Goal: Check status: Check status

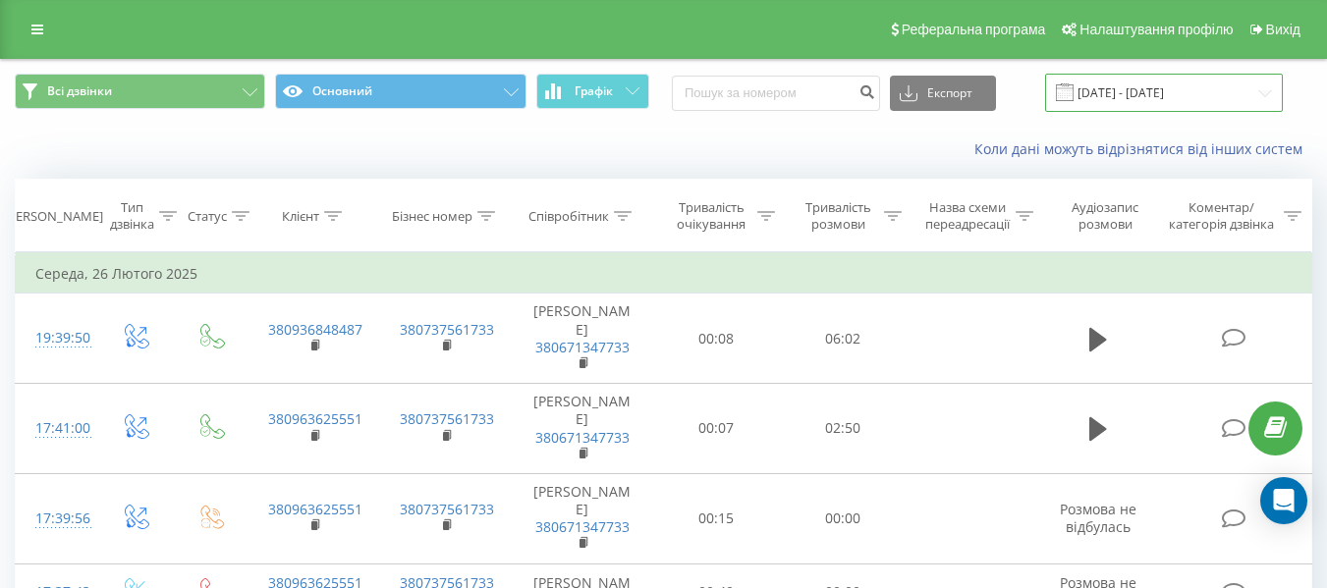
click at [1269, 86] on input "[DATE] - [DATE]" at bounding box center [1164, 93] width 238 height 38
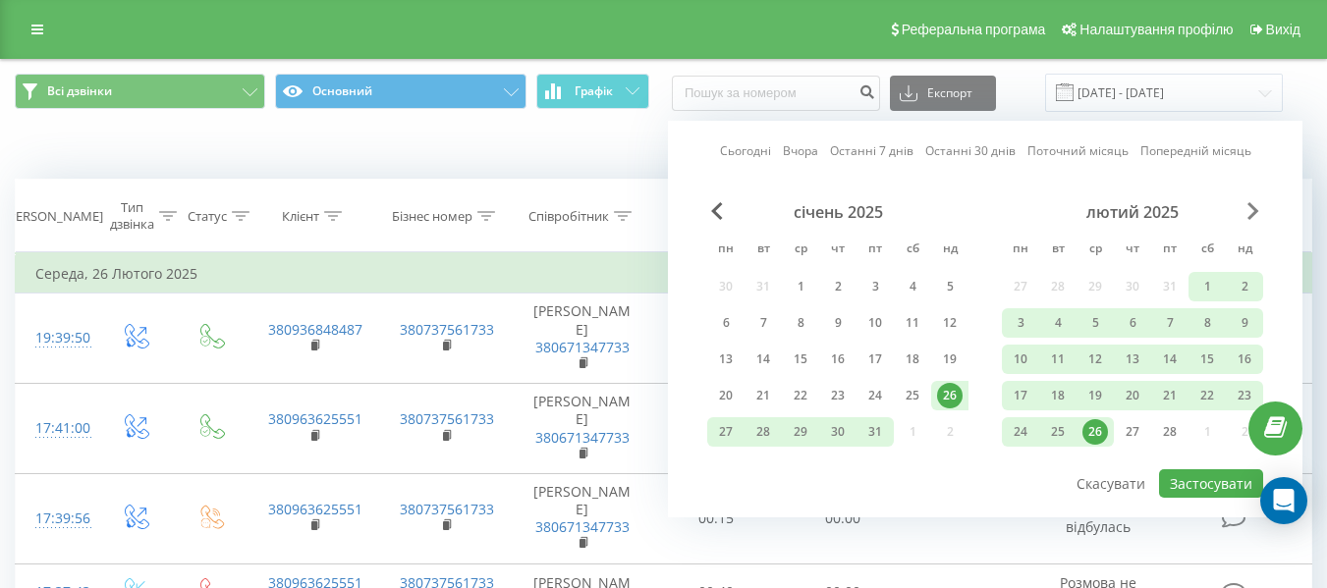
click at [1251, 211] on span "Next Month" at bounding box center [1253, 211] width 12 height 18
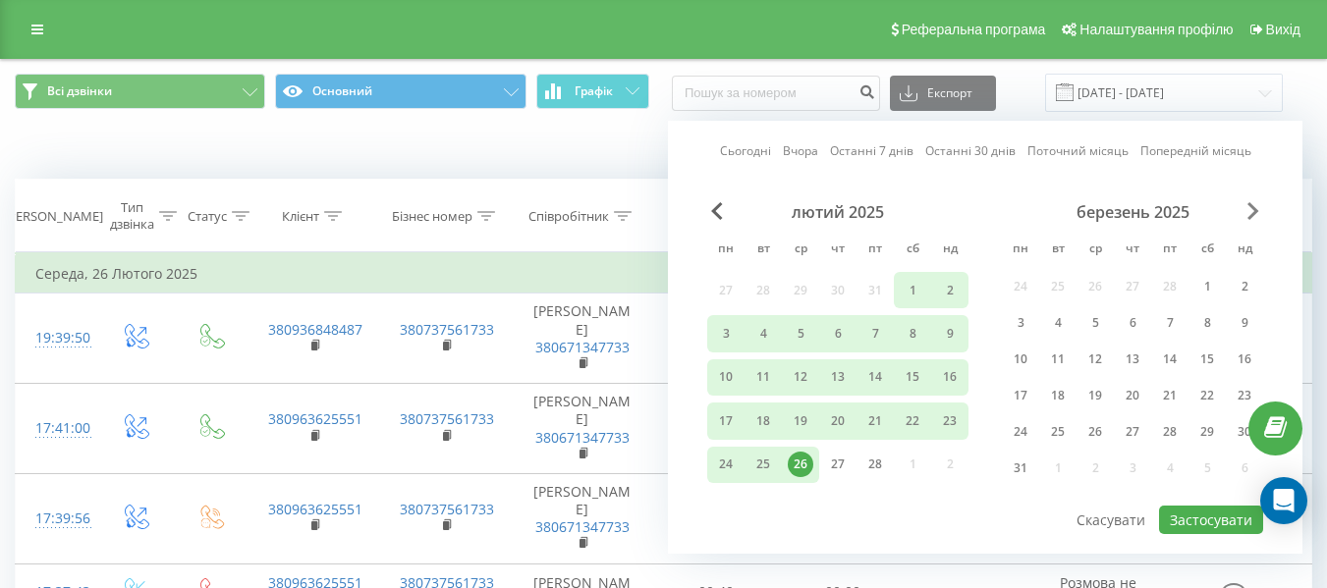
click at [1251, 211] on span "Next Month" at bounding box center [1253, 211] width 12 height 18
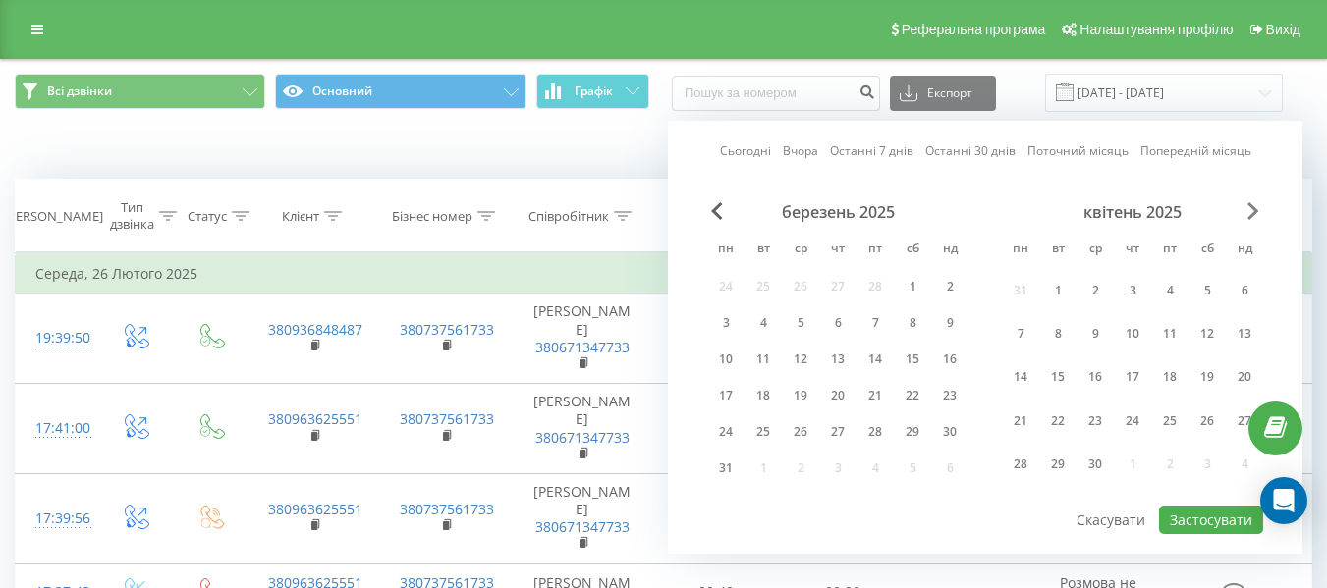
click at [1251, 211] on span "Next Month" at bounding box center [1253, 211] width 12 height 18
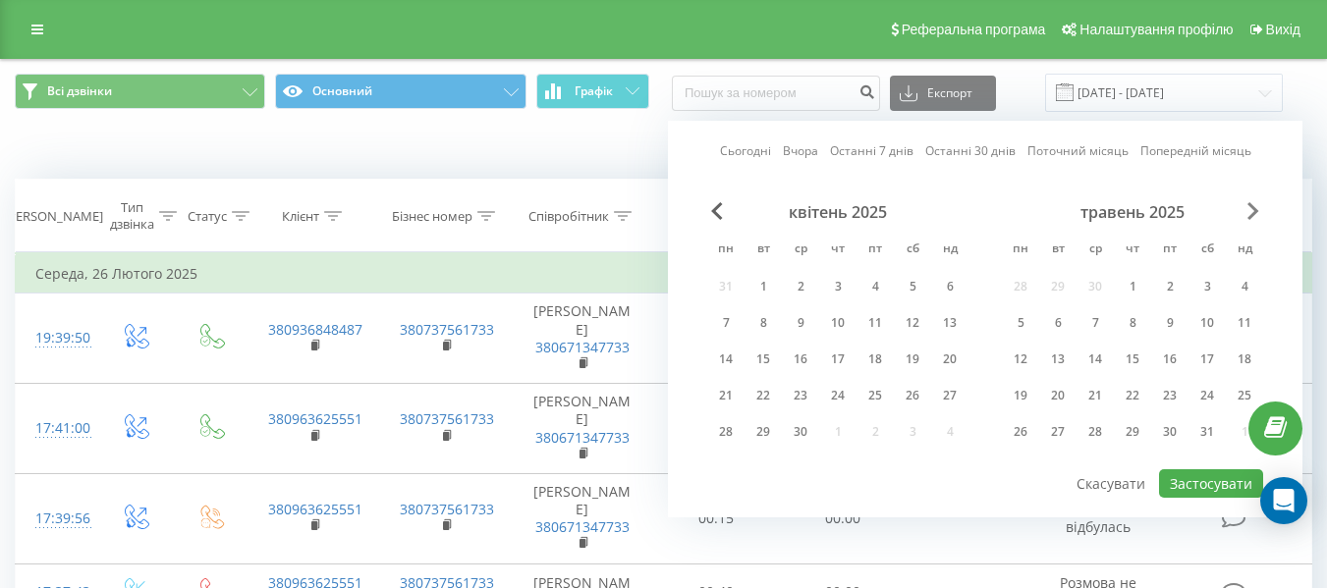
click at [1251, 211] on span "Next Month" at bounding box center [1253, 211] width 12 height 18
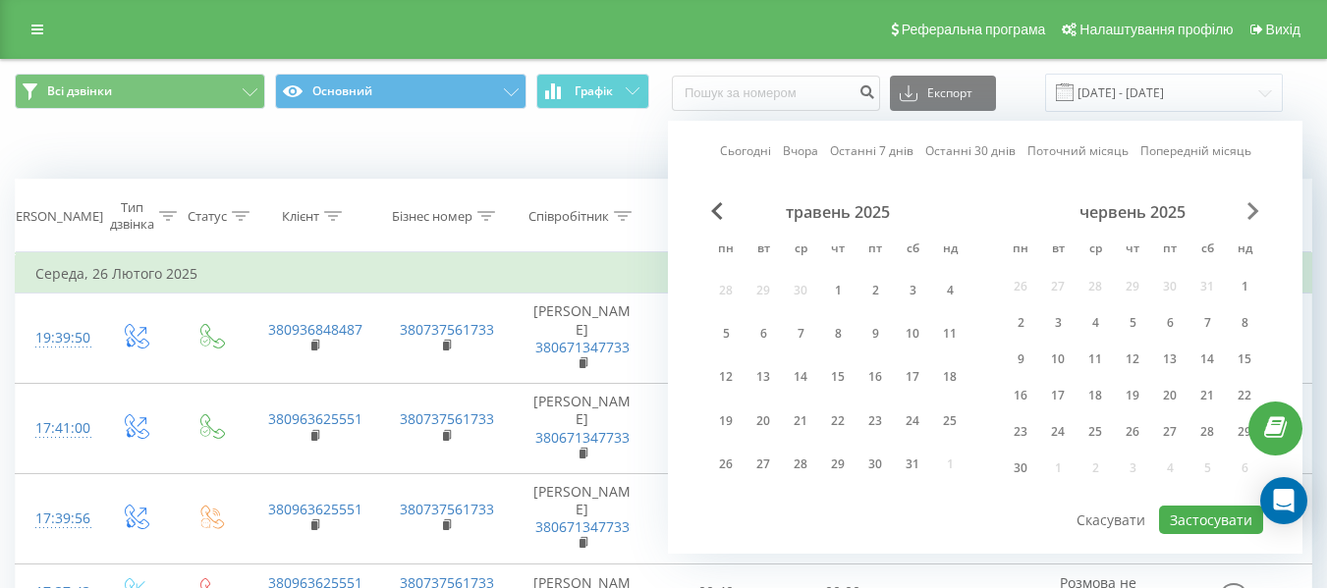
click at [1251, 211] on span "Next Month" at bounding box center [1253, 211] width 12 height 18
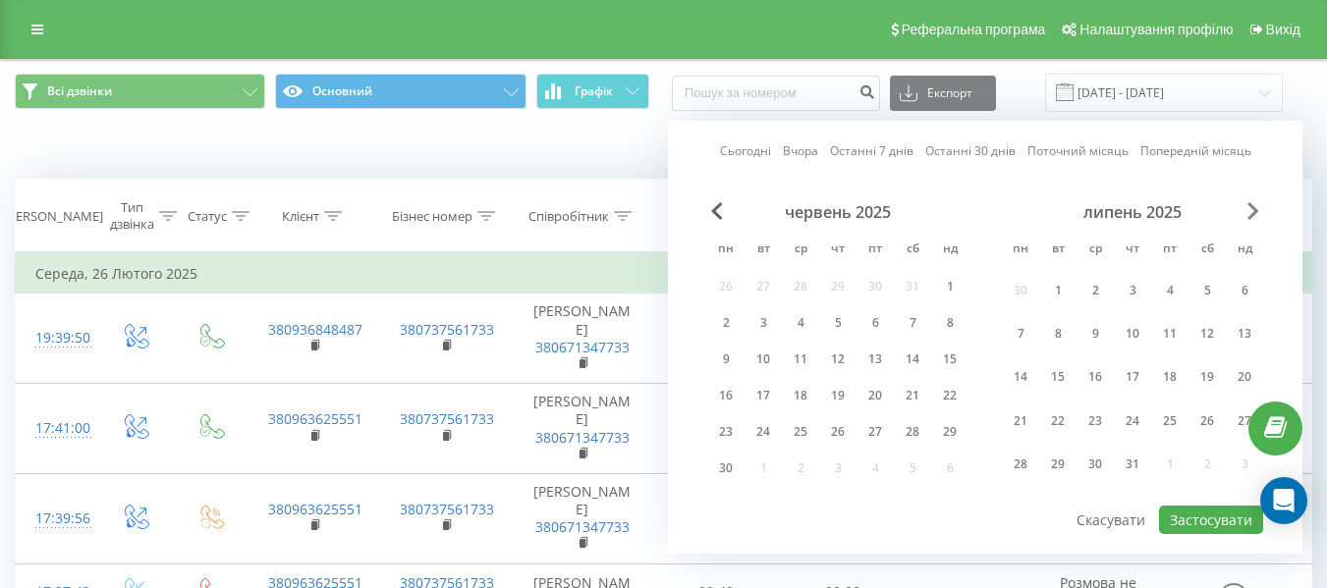
click at [1252, 211] on span "Next Month" at bounding box center [1253, 211] width 12 height 18
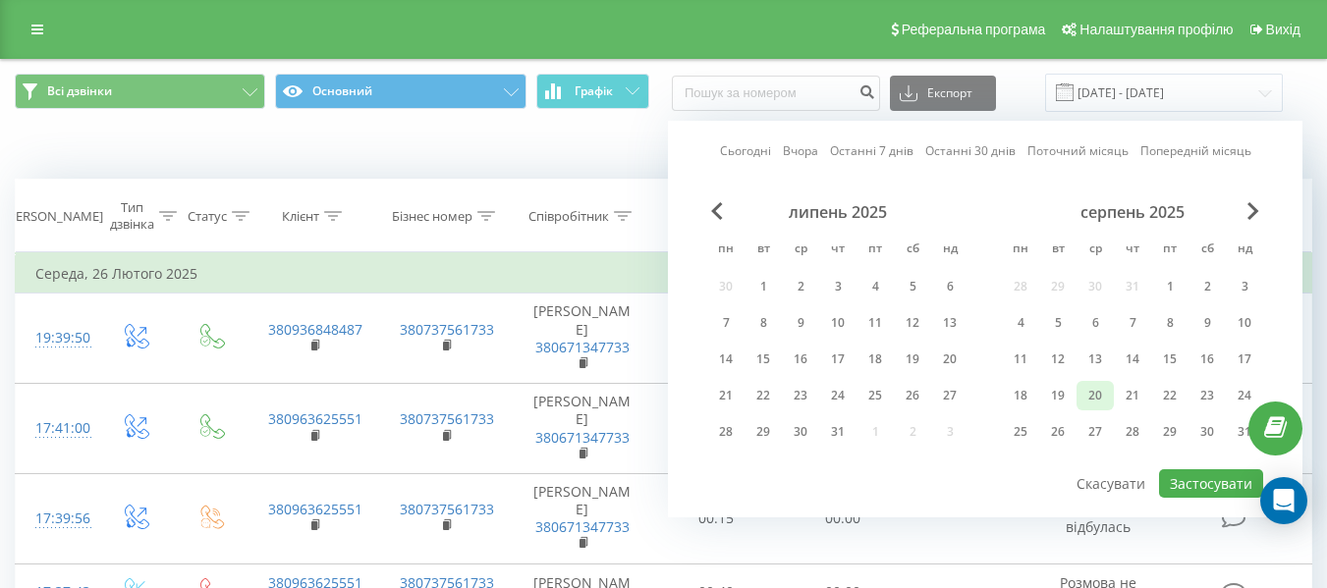
click at [1099, 385] on div "20" at bounding box center [1095, 396] width 26 height 26
click at [1210, 477] on button "Застосувати" at bounding box center [1211, 483] width 104 height 28
type input "[DATE] - [DATE]"
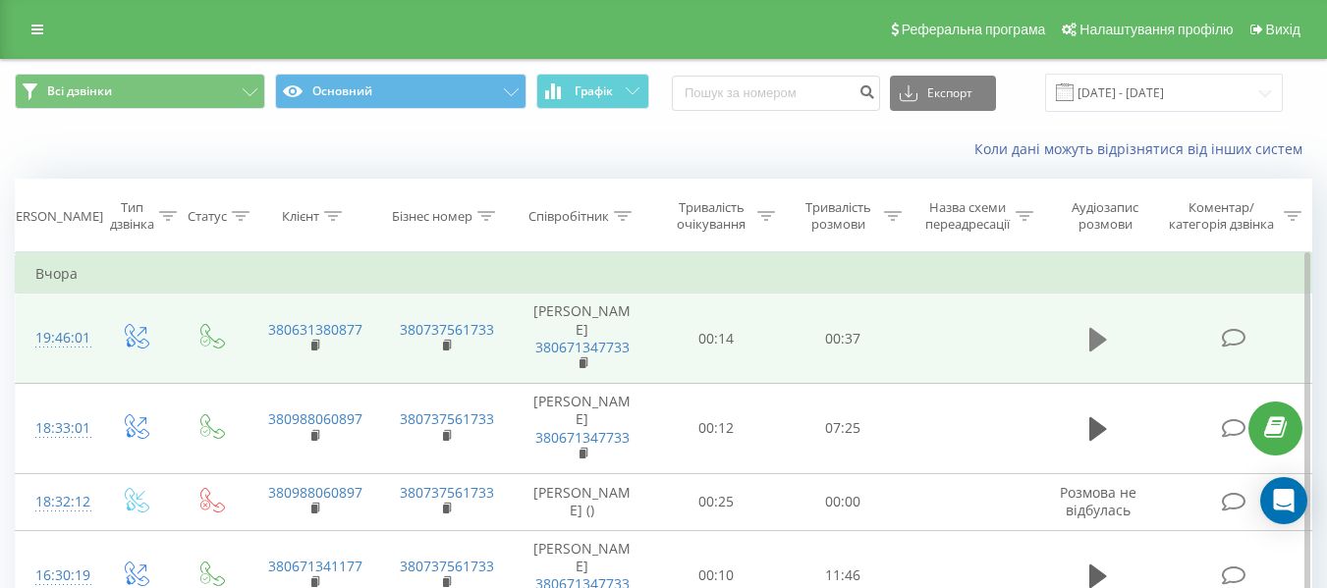
click at [1099, 344] on icon at bounding box center [1098, 340] width 18 height 24
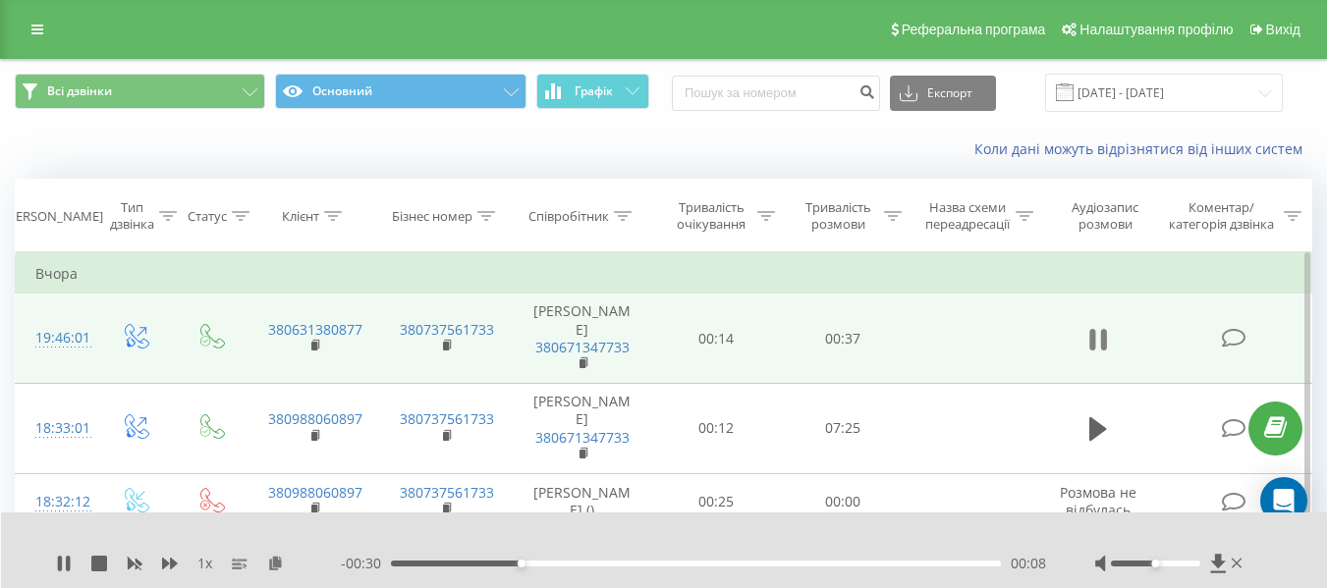
click at [1099, 350] on icon at bounding box center [1098, 339] width 18 height 27
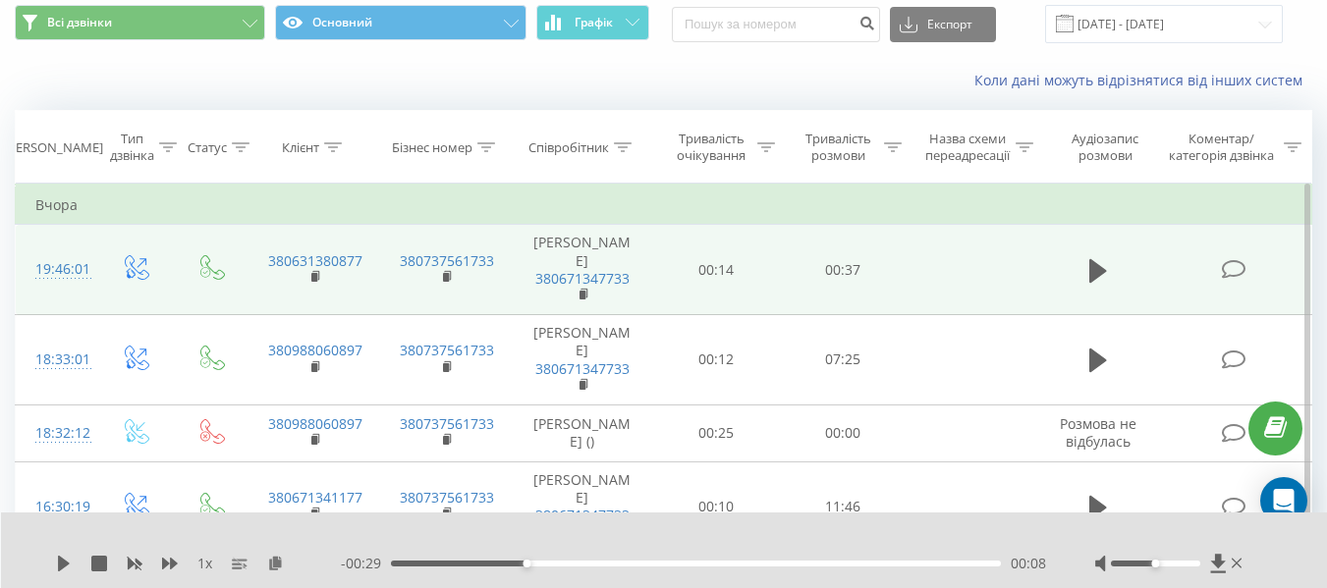
scroll to position [98, 0]
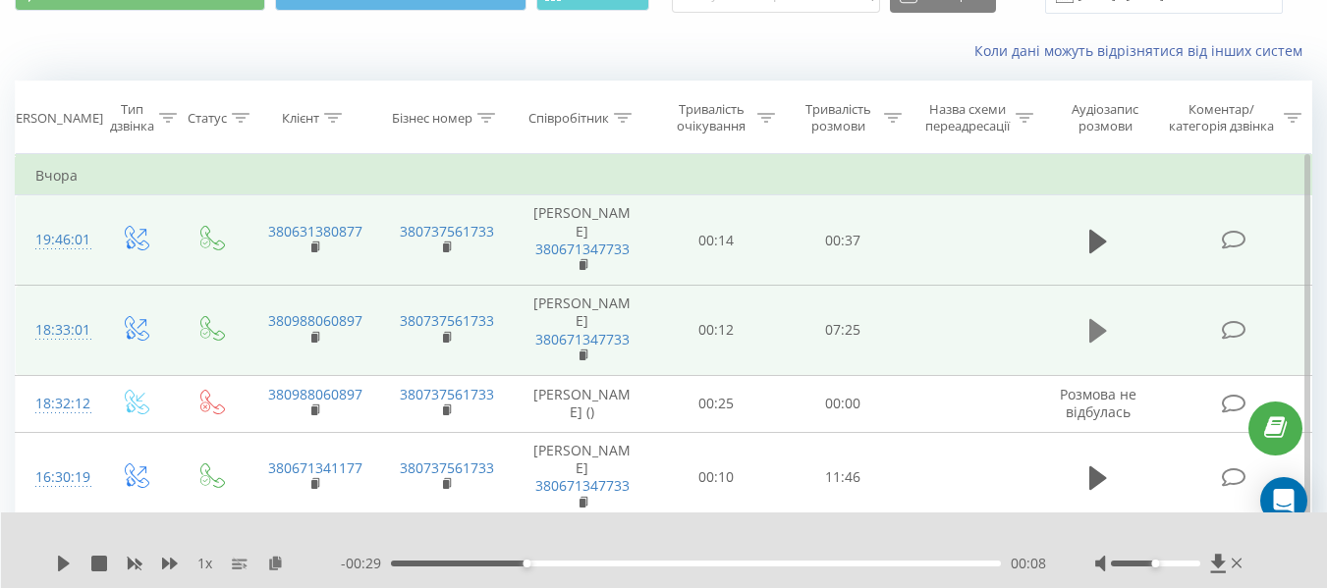
click at [1097, 345] on icon at bounding box center [1098, 330] width 18 height 27
click at [1165, 565] on div at bounding box center [1170, 564] width 151 height 20
click at [445, 565] on div "00:39" at bounding box center [696, 564] width 610 height 6
drag, startPoint x: 1158, startPoint y: 564, endPoint x: 1216, endPoint y: 561, distance: 58.0
click at [1216, 561] on div at bounding box center [1170, 564] width 151 height 20
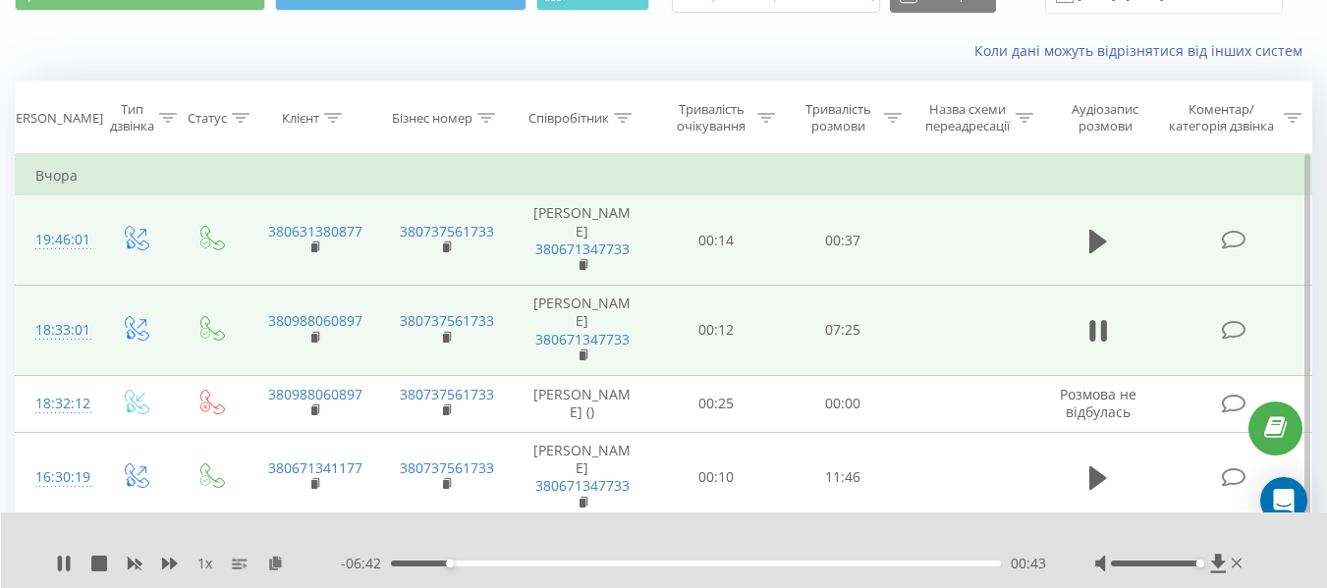
click at [499, 562] on div "00:43" at bounding box center [696, 564] width 610 height 6
click at [610, 565] on div "02:24" at bounding box center [696, 564] width 610 height 6
click at [62, 568] on icon at bounding box center [60, 564] width 4 height 16
